Goal: Find specific page/section

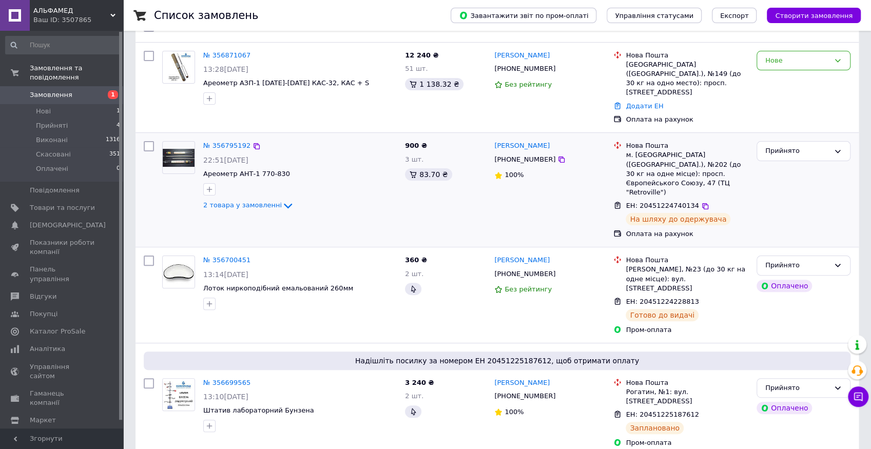
scroll to position [171, 0]
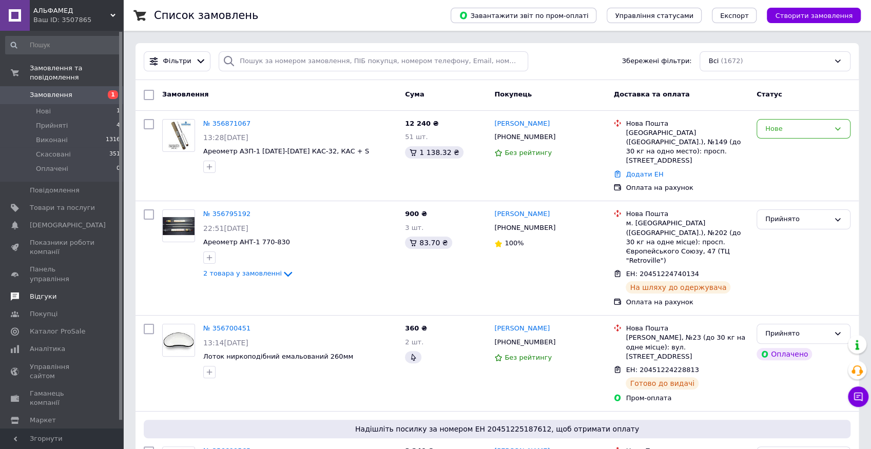
click at [49, 292] on span "Відгуки" at bounding box center [43, 296] width 27 height 9
